Goal: Information Seeking & Learning: Learn about a topic

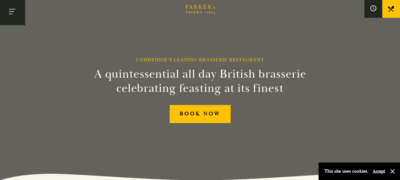
click at [13, 15] on button "Toggle navigation" at bounding box center [12, 12] width 25 height 25
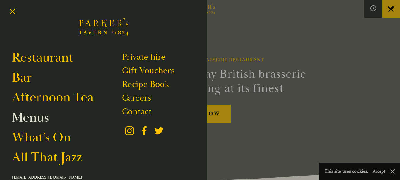
click at [35, 120] on link "Menus" at bounding box center [30, 117] width 37 height 17
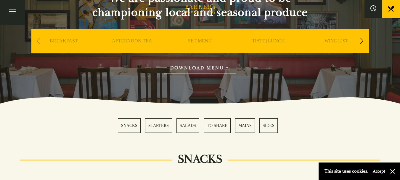
scroll to position [89, 0]
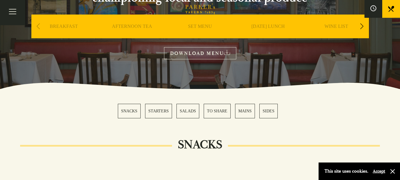
click at [245, 114] on link "MAINS" at bounding box center [245, 111] width 20 height 15
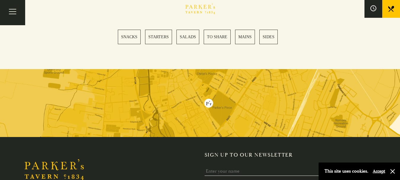
scroll to position [1688, 0]
